Goal: Task Accomplishment & Management: Manage account settings

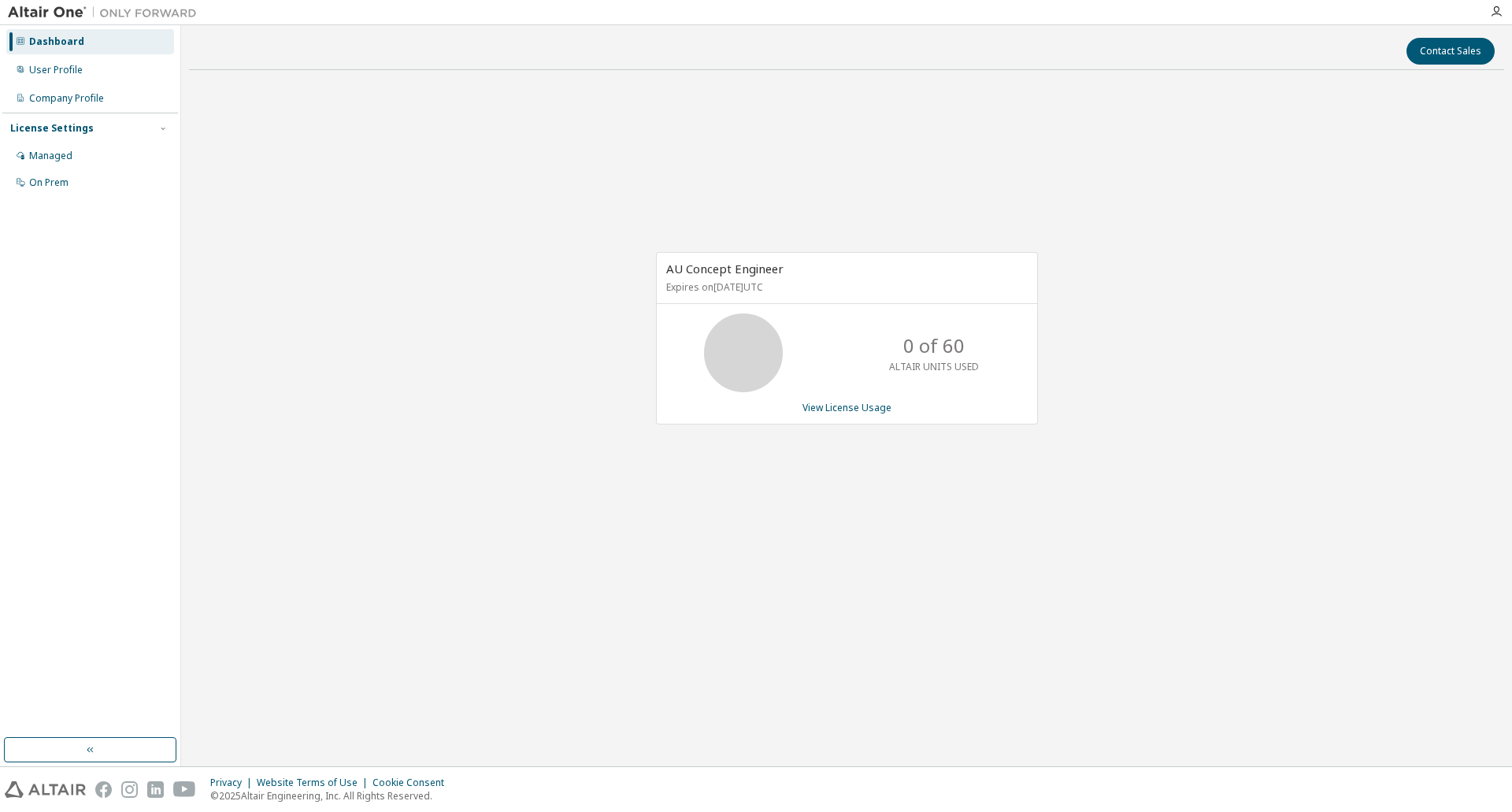
click at [56, 16] on img at bounding box center [105, 12] width 197 height 16
click at [76, 73] on div "User Profile" at bounding box center [56, 69] width 53 height 12
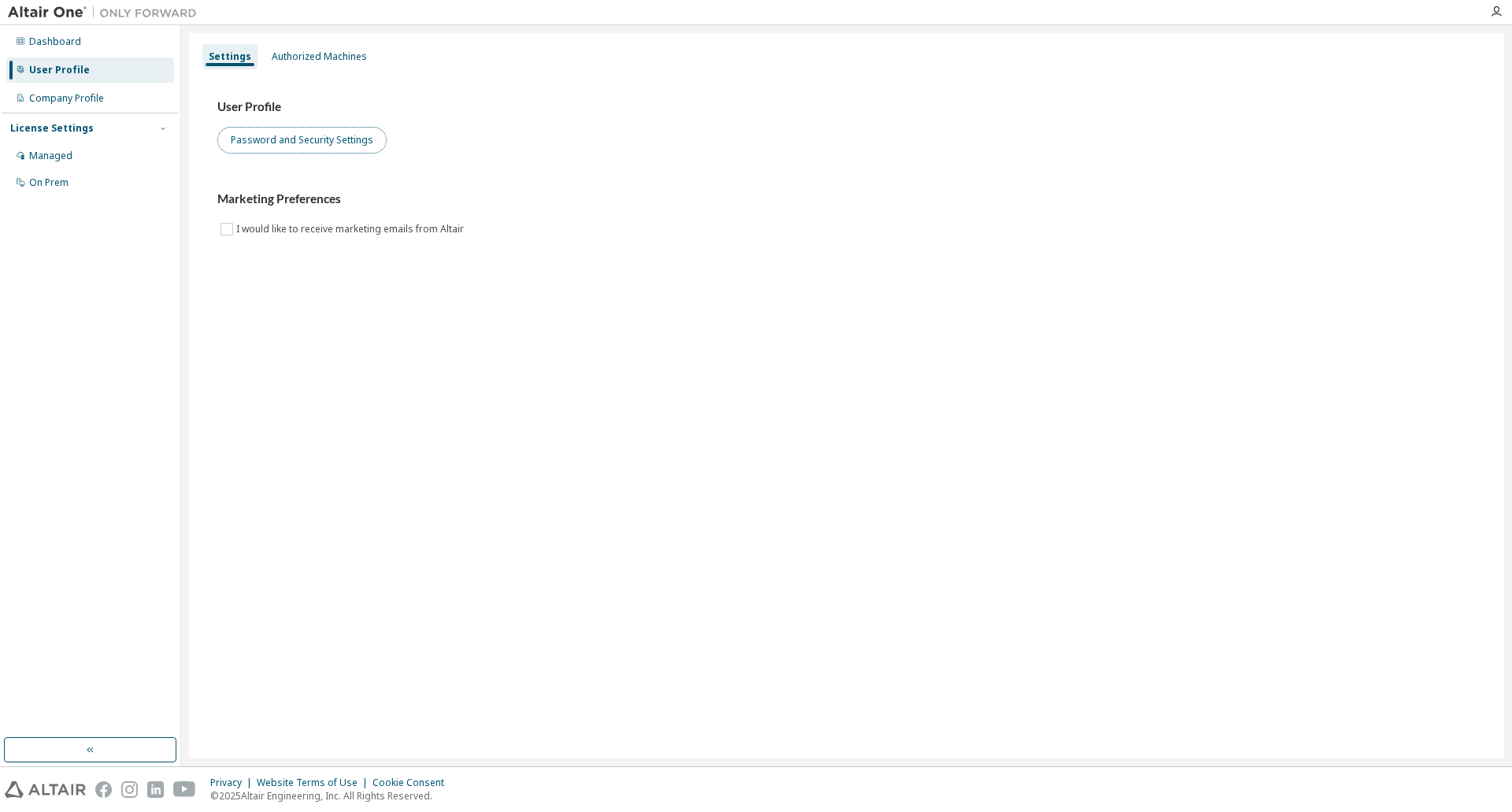
click at [323, 145] on button "Password and Security Settings" at bounding box center [302, 140] width 169 height 27
